Goal: Task Accomplishment & Management: Manage account settings

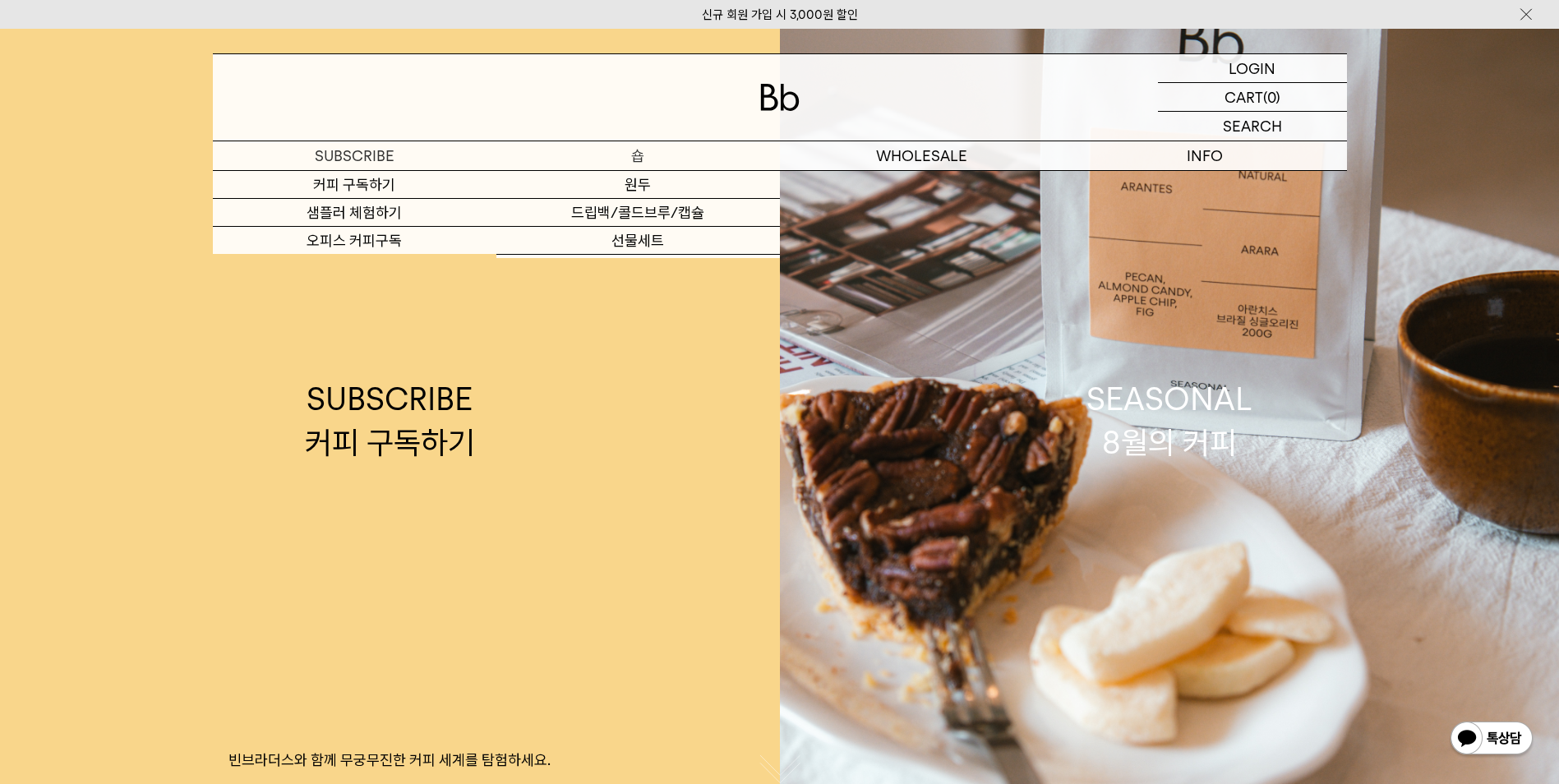
click at [604, 161] on p "숍" at bounding box center [638, 155] width 283 height 28
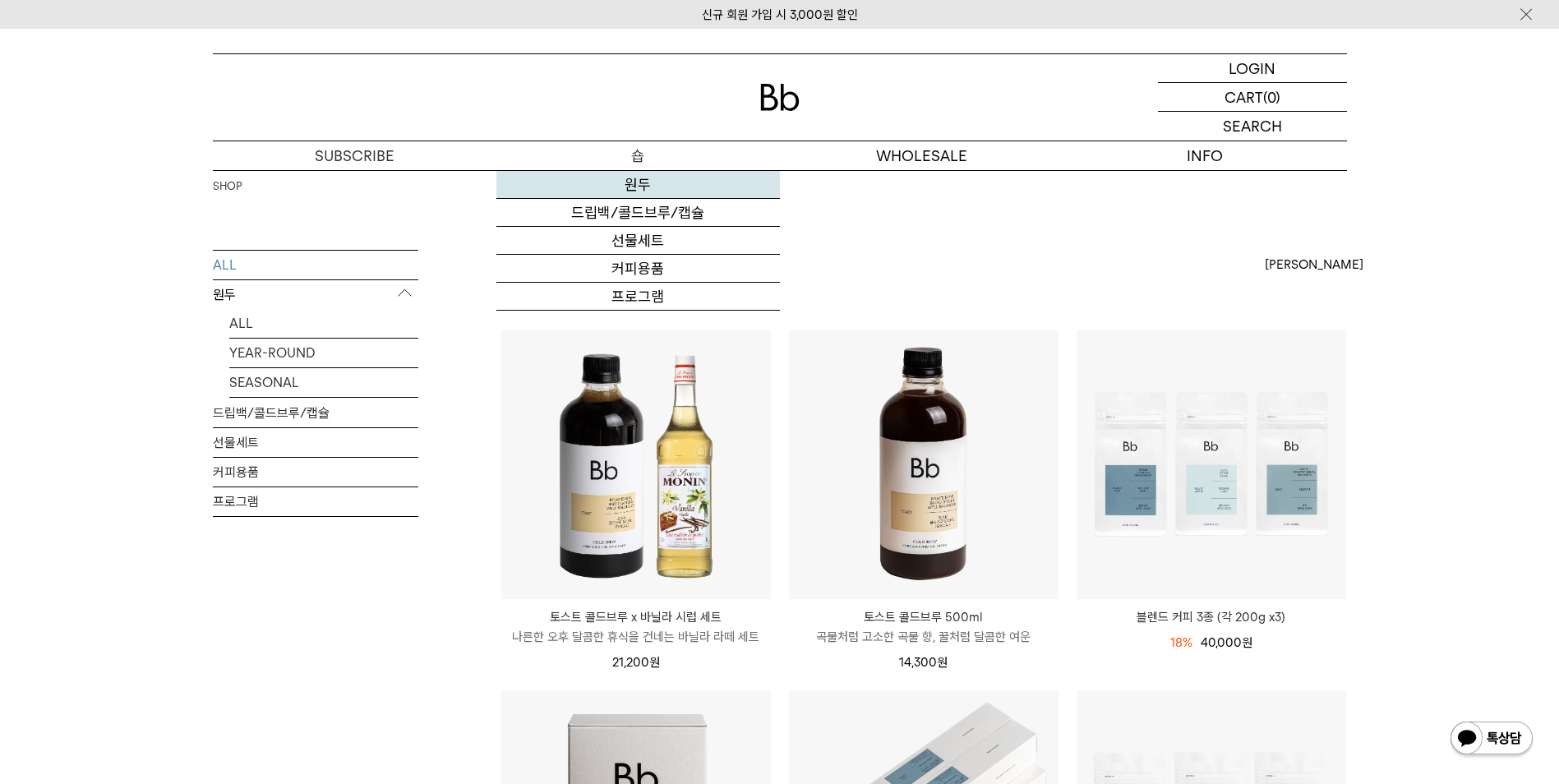
click at [612, 185] on link "원두" at bounding box center [638, 185] width 283 height 28
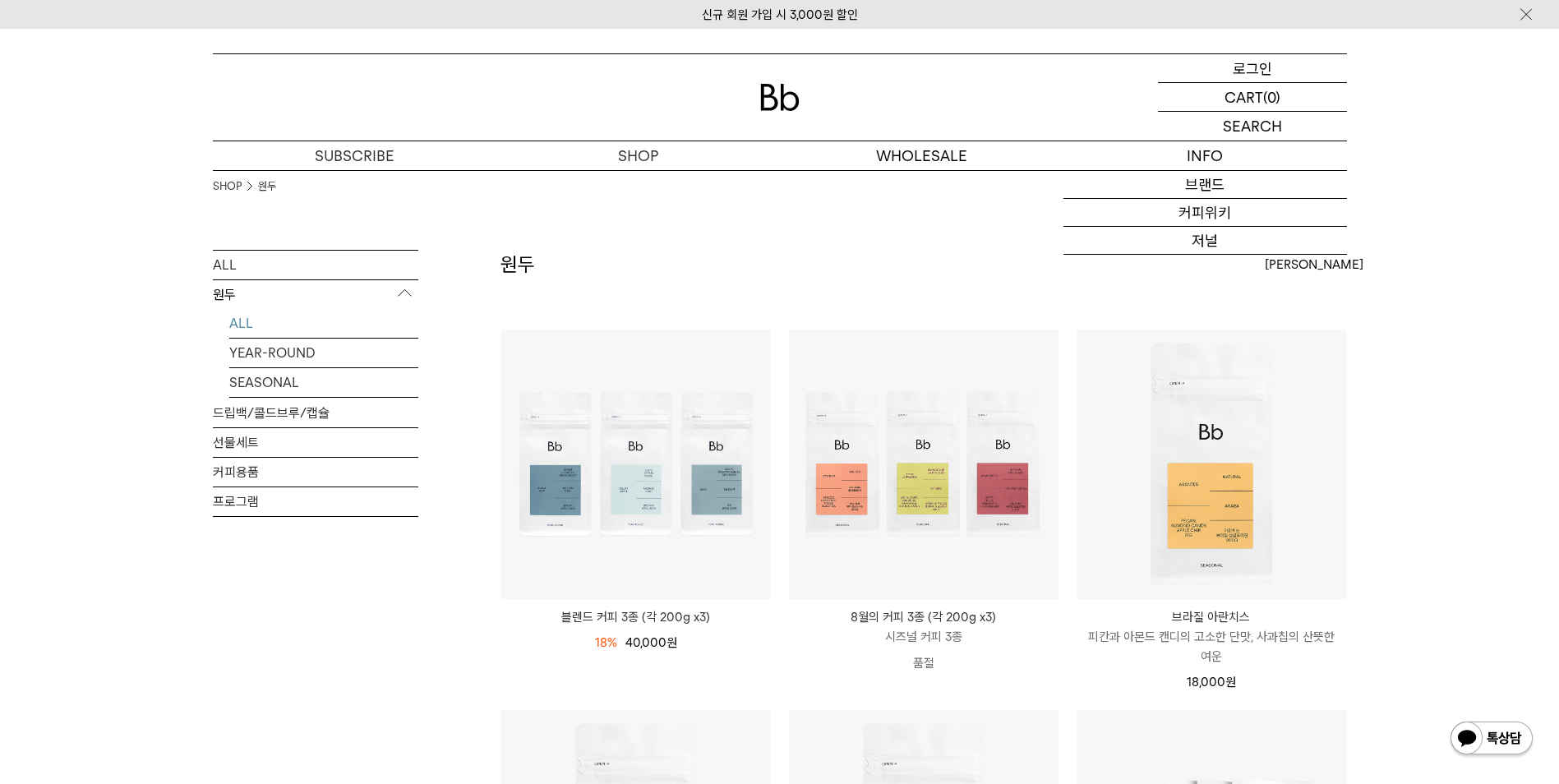
click at [1195, 75] on div "LOGIN 로그인" at bounding box center [1252, 68] width 189 height 28
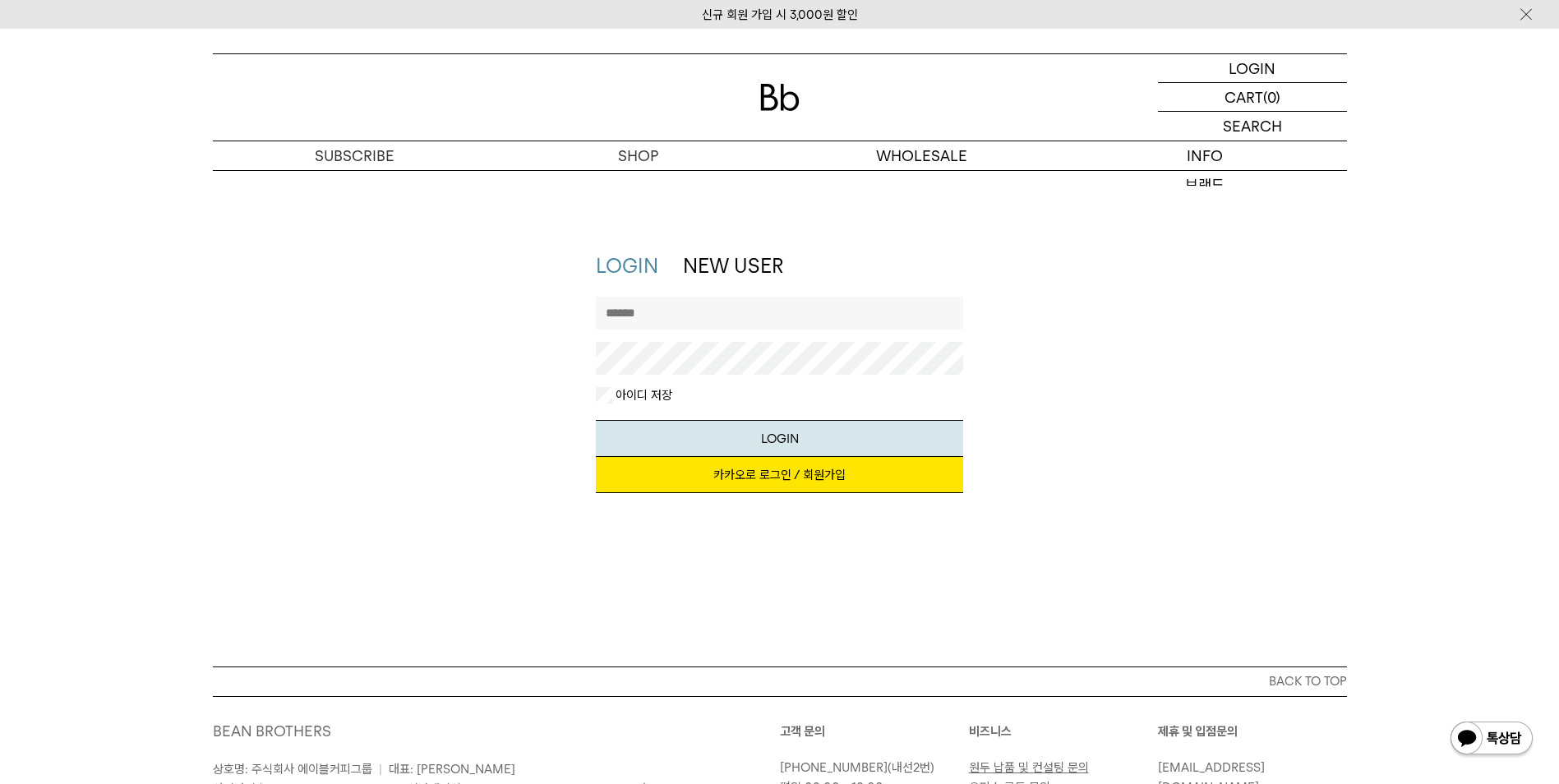
click at [696, 471] on link "카카오로 로그인 / 회원가입" at bounding box center [780, 475] width 368 height 36
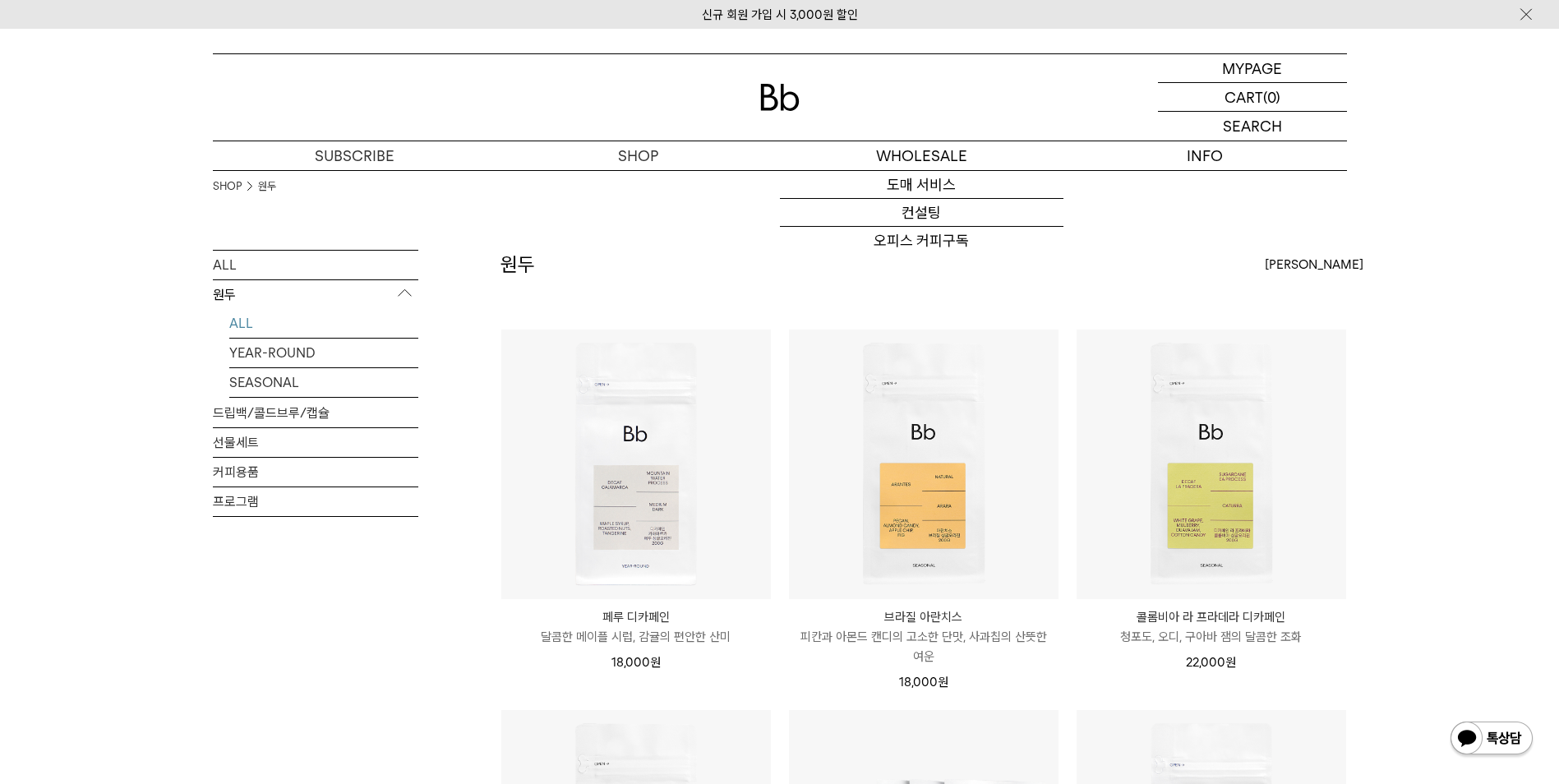
click at [1267, 53] on div "MYPAGE 마이페이지 LOGOUT 로그아웃 CART 장바구니 (0) SEARCH 검색 검색폼 ** 추천상품" at bounding box center [780, 112] width 1134 height 118
click at [1256, 64] on p "마이페이지" at bounding box center [1252, 68] width 66 height 28
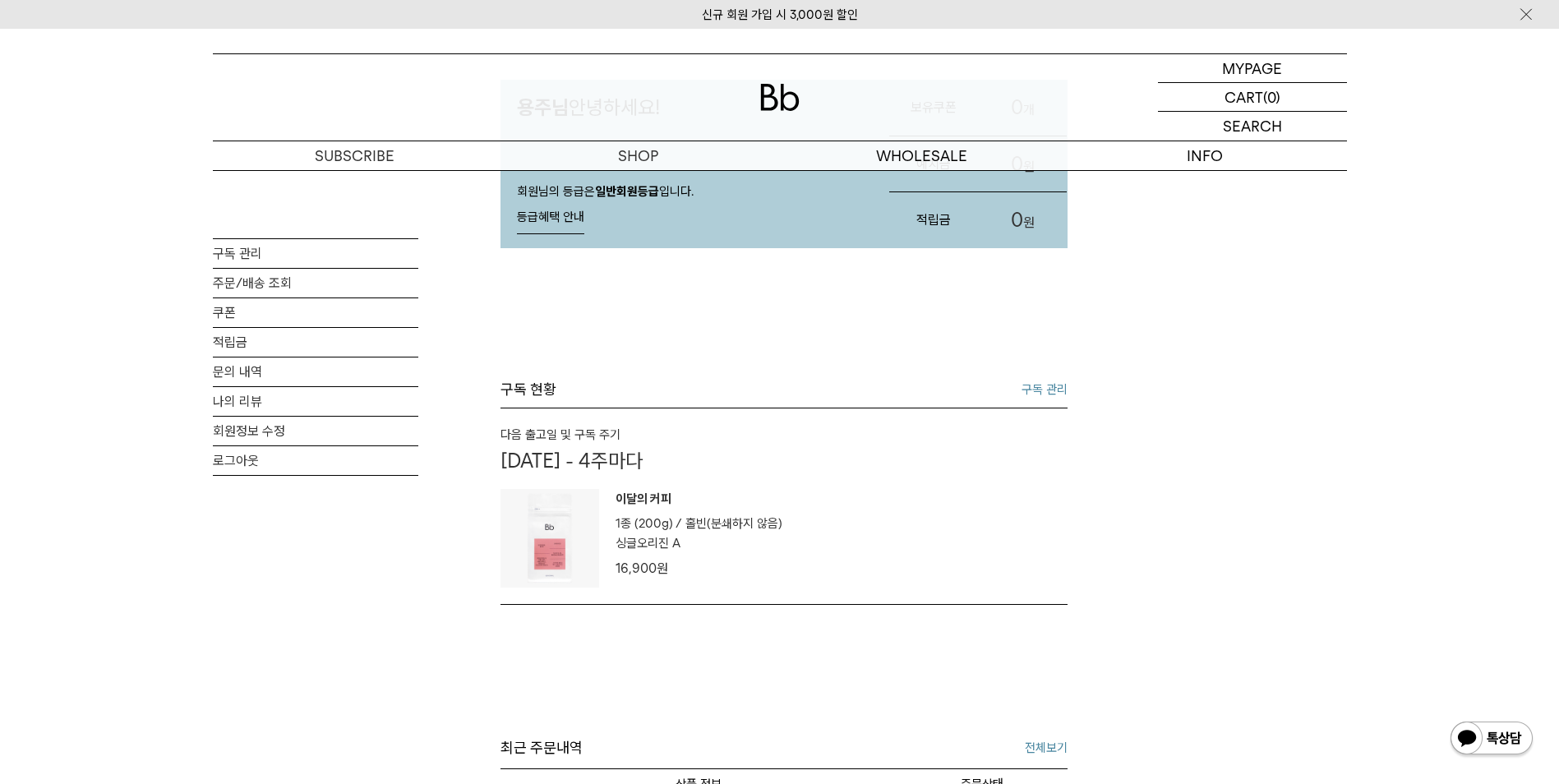
scroll to position [328, 0]
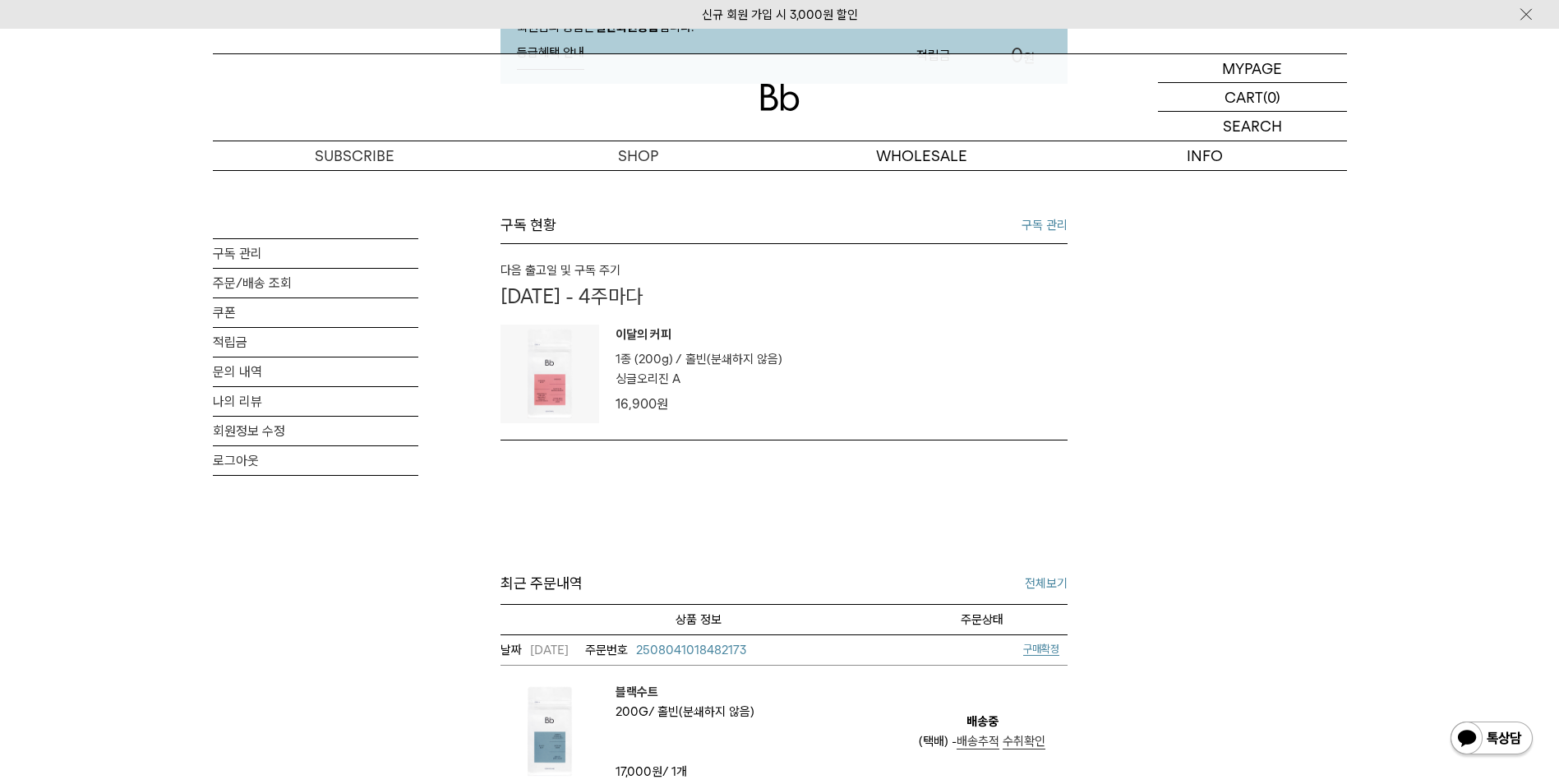
click at [1059, 222] on link "구독 관리" at bounding box center [1044, 226] width 46 height 20
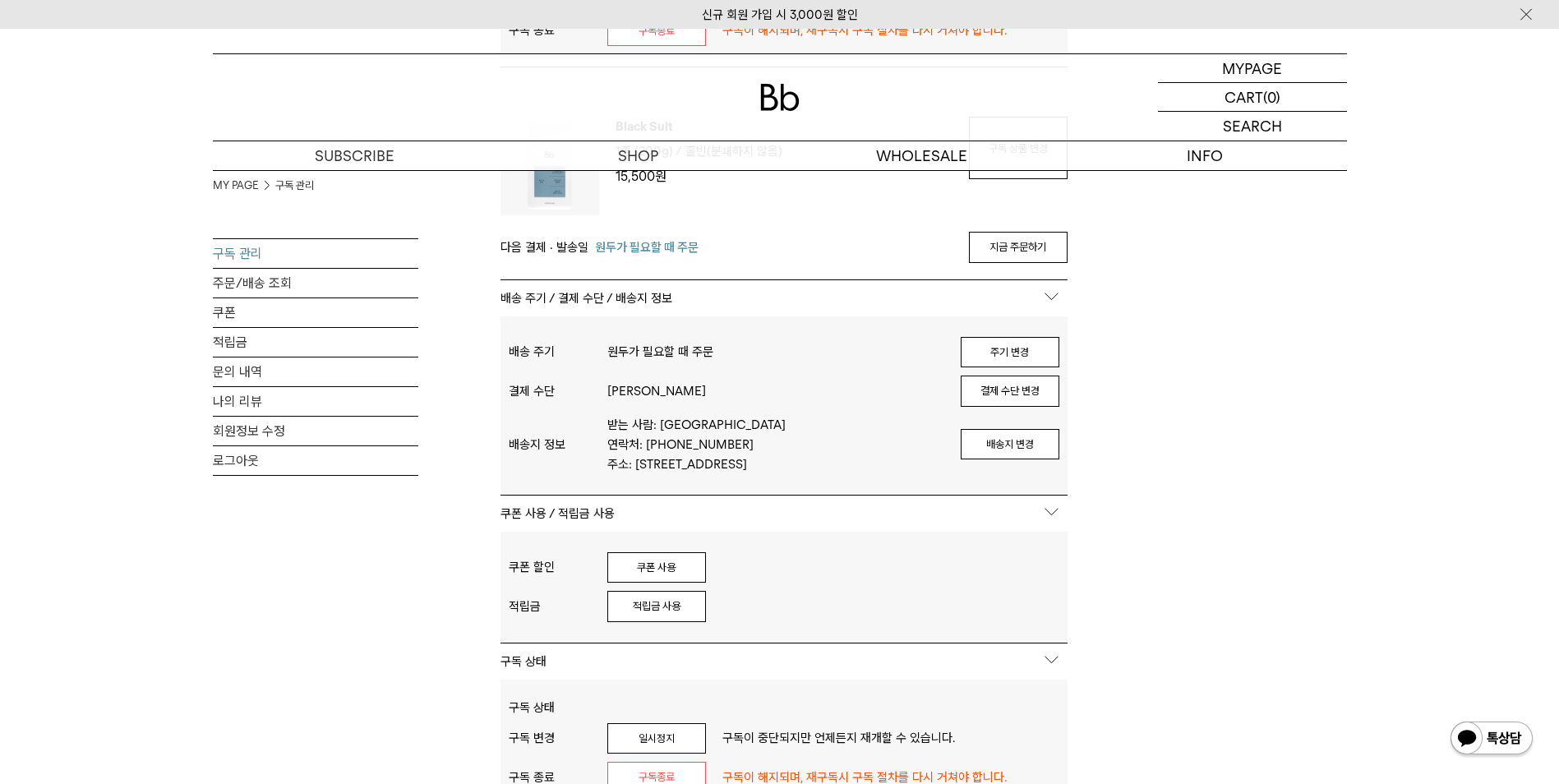
scroll to position [658, 0]
